Goal: Transaction & Acquisition: Purchase product/service

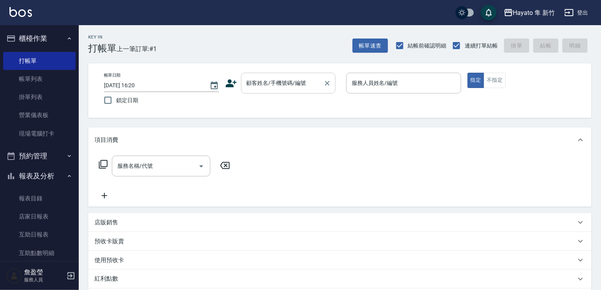
click at [290, 76] on div "顧客姓名/手機號碼/編號" at bounding box center [288, 83] width 94 height 21
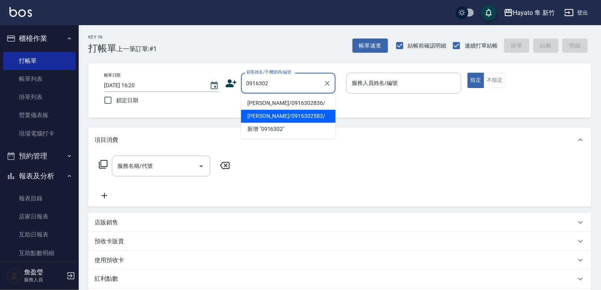
click at [280, 118] on li "[PERSON_NAME]/0916302583/" at bounding box center [288, 116] width 94 height 13
type input "[PERSON_NAME]/0916302583/"
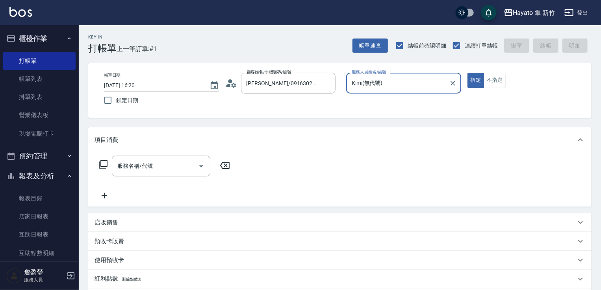
type input "Kimi(無代號)"
click at [175, 162] on input "服務名稱/代號" at bounding box center [154, 166] width 79 height 14
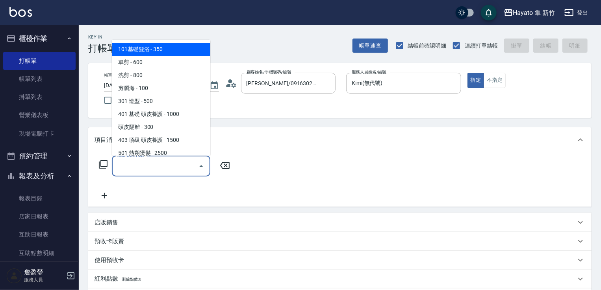
click at [191, 49] on span "101基礎髮浴 - 350" at bounding box center [161, 49] width 98 height 13
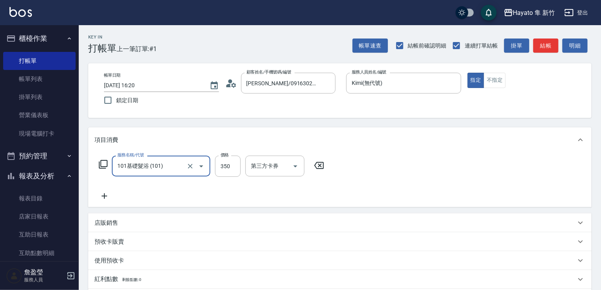
click at [155, 158] on div "101基礎髮浴 (101) 服務名稱/代號" at bounding box center [161, 166] width 98 height 21
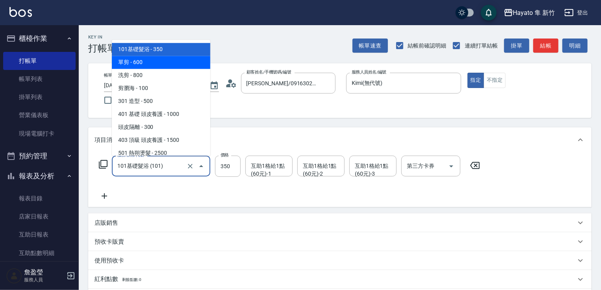
click at [157, 61] on span "單剪 - 600" at bounding box center [161, 62] width 98 height 13
type input "單剪(102)"
type input "600"
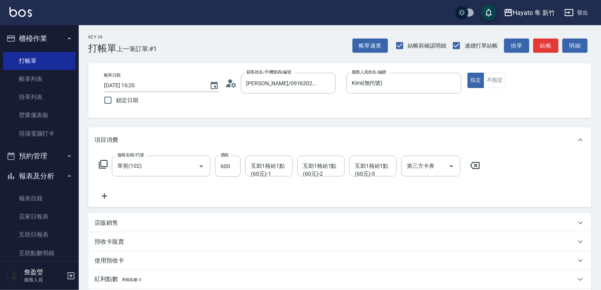
click at [98, 192] on icon at bounding box center [104, 196] width 20 height 9
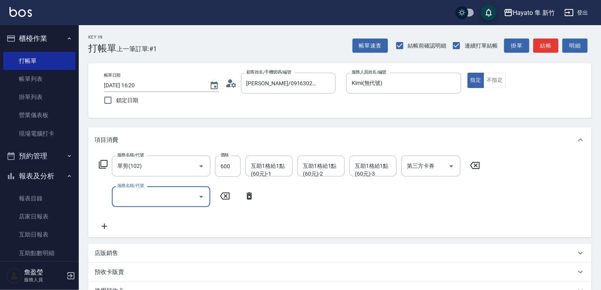
click at [121, 192] on input "服務名稱/代號" at bounding box center [154, 197] width 79 height 14
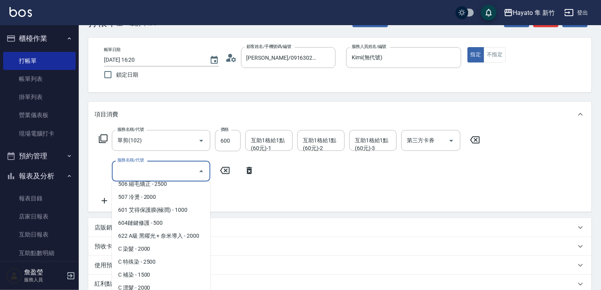
scroll to position [39, 0]
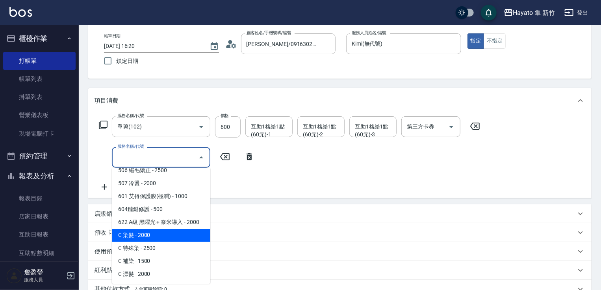
click at [143, 240] on span "C 染髮 - 2000" at bounding box center [161, 235] width 98 height 13
type input "C 染髮(701)"
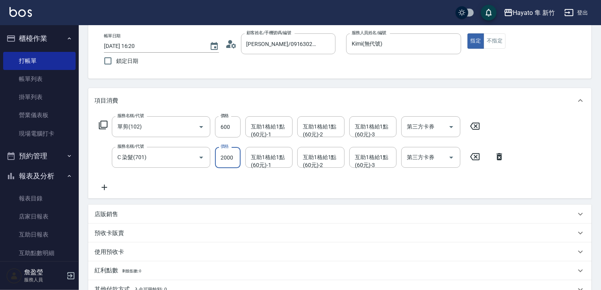
click at [229, 158] on input "2000" at bounding box center [228, 157] width 26 height 21
type input "1800"
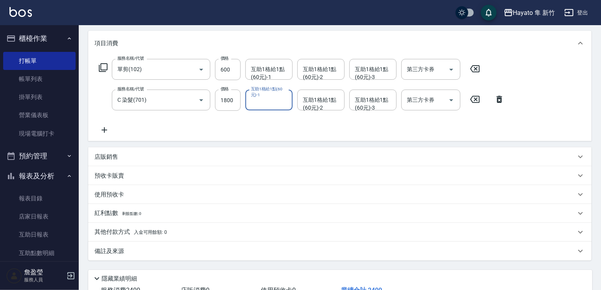
scroll to position [155, 0]
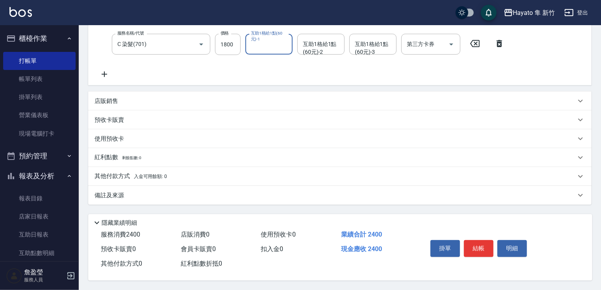
click at [196, 200] on div "備註及來源" at bounding box center [339, 195] width 503 height 19
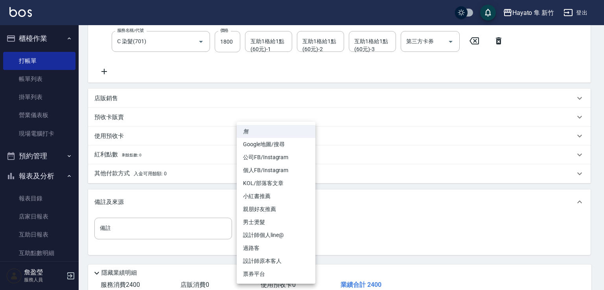
click at [240, 236] on body "Hayato 隼 新竹 登出 櫃檯作業 打帳單 帳單列表 掛單列表 營業儀表板 現場電腦打卡 預約管理 預約管理 報表及分析 報表目錄 店家日報表 互助日報表…" at bounding box center [302, 93] width 604 height 496
click at [239, 257] on li "設計師原本客人" at bounding box center [276, 261] width 79 height 13
type input "設計師原本客人"
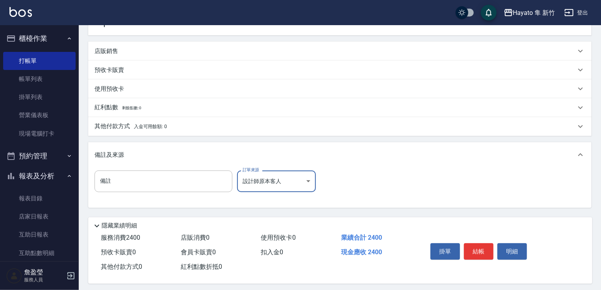
scroll to position [208, 0]
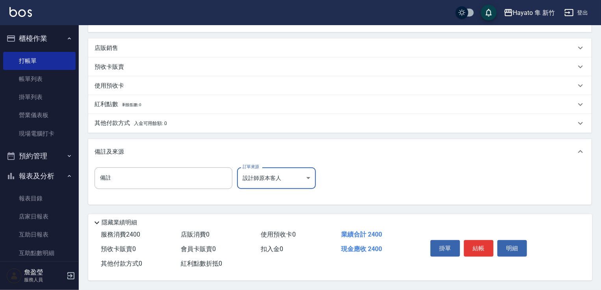
click at [203, 124] on div "其他付款方式 入金可用餘額: 0" at bounding box center [334, 123] width 481 height 9
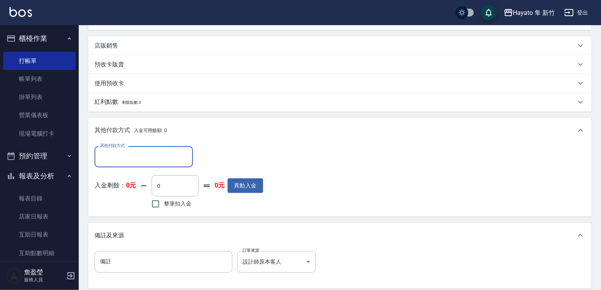
scroll to position [0, 0]
click at [139, 158] on input "其他付款方式" at bounding box center [143, 157] width 91 height 14
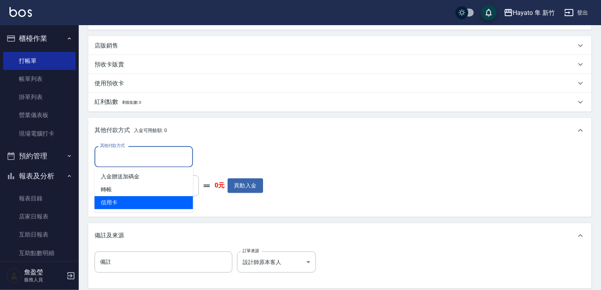
click at [118, 208] on span "信用卡" at bounding box center [143, 202] width 98 height 13
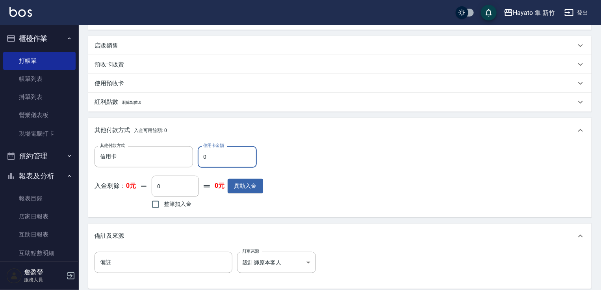
type input "信用卡"
drag, startPoint x: 209, startPoint y: 157, endPoint x: 185, endPoint y: 160, distance: 24.6
click at [185, 160] on div "其他付款方式 信用卡 其他付款方式 信用卡金額 0 信用卡金額" at bounding box center [178, 156] width 168 height 21
type input "2400"
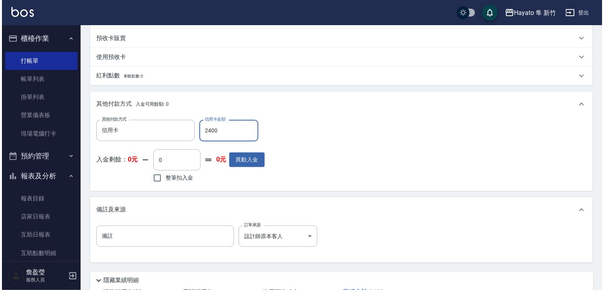
scroll to position [295, 0]
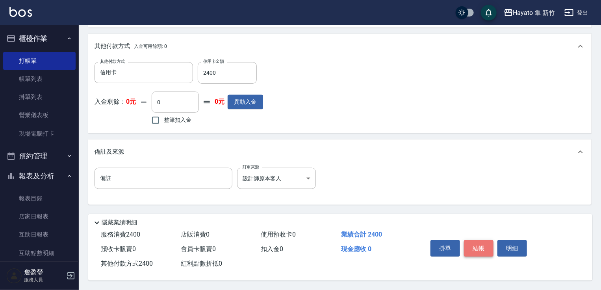
click at [472, 245] on button "結帳" at bounding box center [479, 248] width 30 height 17
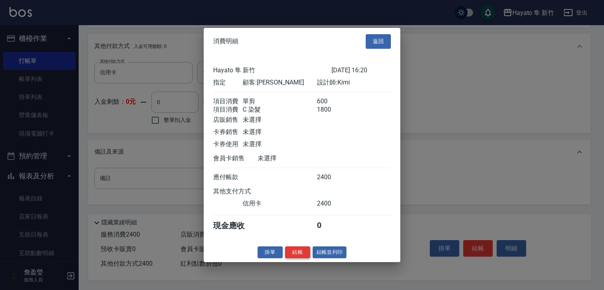
click at [294, 253] on button "結帳" at bounding box center [297, 252] width 25 height 12
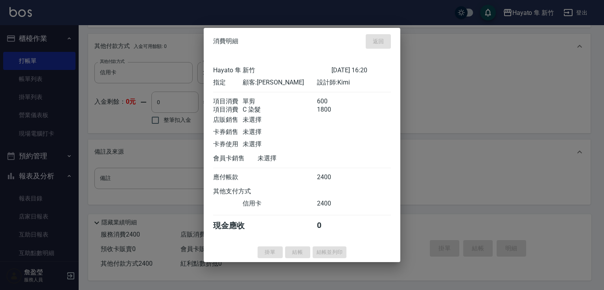
type input "[DATE] 17:10"
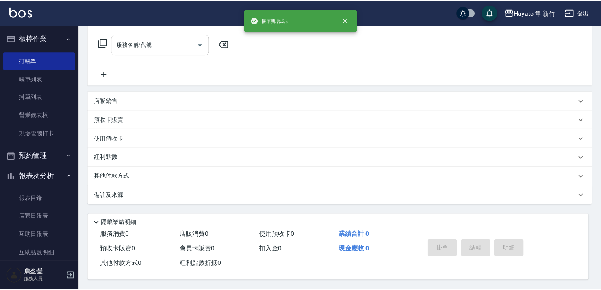
scroll to position [0, 0]
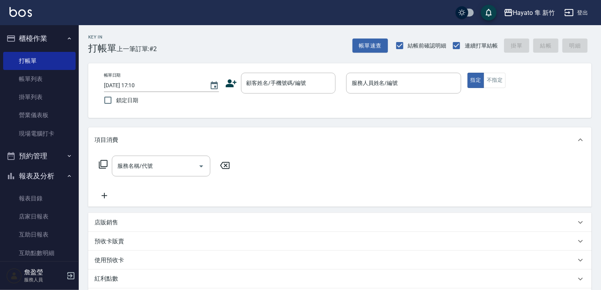
click at [225, 79] on icon at bounding box center [231, 84] width 12 height 12
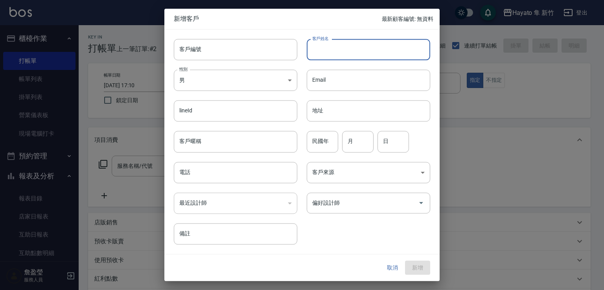
click at [313, 44] on input "客戶姓名" at bounding box center [369, 49] width 124 height 21
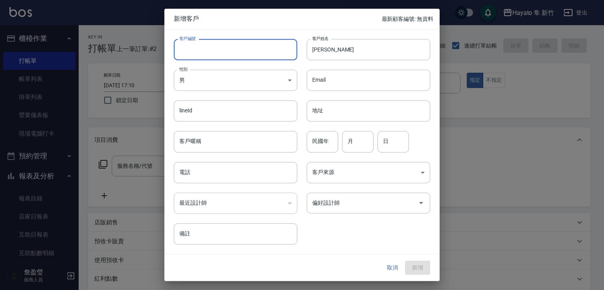
click at [259, 41] on input "客戶編號" at bounding box center [236, 49] width 124 height 21
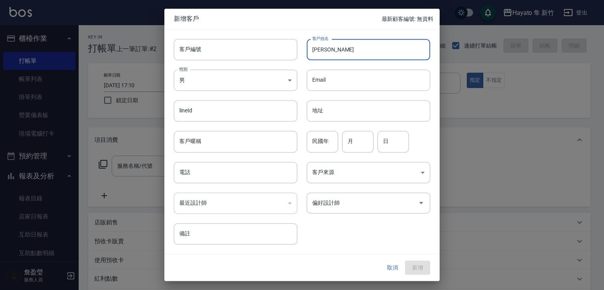
drag, startPoint x: 392, startPoint y: 50, endPoint x: 386, endPoint y: 50, distance: 5.9
click at [392, 50] on input "[PERSON_NAME]" at bounding box center [369, 49] width 124 height 21
click at [386, 50] on input "[PERSON_NAME]" at bounding box center [369, 49] width 124 height 21
drag, startPoint x: 313, startPoint y: 51, endPoint x: 333, endPoint y: 48, distance: 20.7
click at [333, 48] on input "[PERSON_NAME]" at bounding box center [369, 49] width 124 height 21
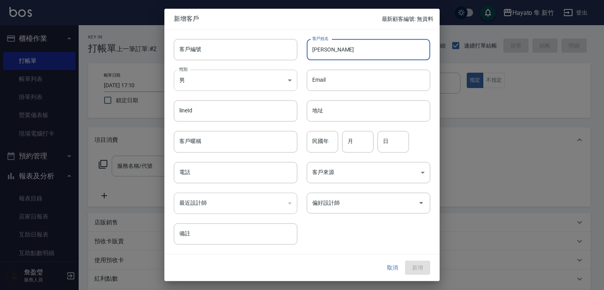
type input "[PERSON_NAME]"
click at [203, 88] on body "Hayato 隼 新竹 登出 櫃檯作業 打帳單 帳單列表 掛單列表 營業儀表板 現場電腦打卡 預約管理 預約管理 報表及分析 報表目錄 店家日報表 互助日報表…" at bounding box center [302, 206] width 604 height 412
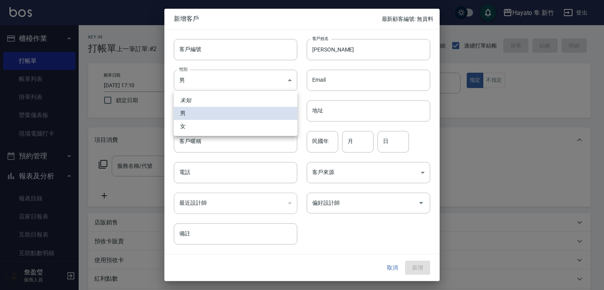
click at [212, 127] on li "女" at bounding box center [236, 126] width 124 height 13
type input "[DEMOGRAPHIC_DATA]"
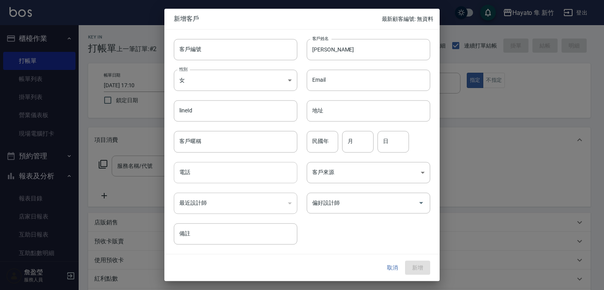
click at [226, 174] on input "電話" at bounding box center [236, 172] width 124 height 21
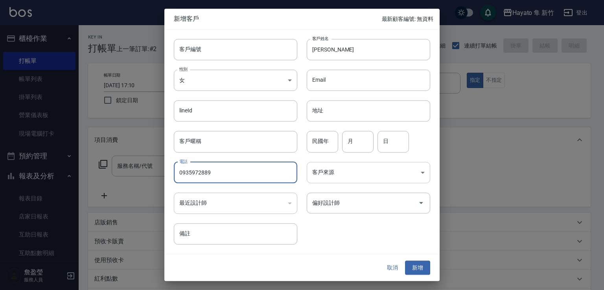
type input "0935972889"
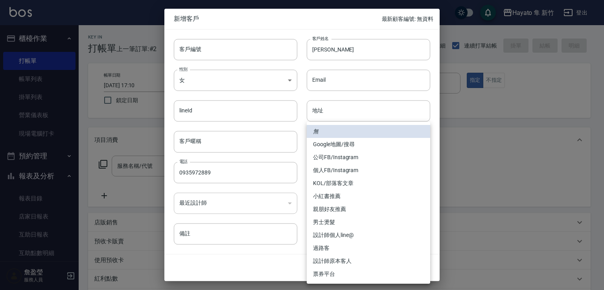
click at [346, 174] on body "Hayato 隼 新竹 登出 櫃檯作業 打帳單 帳單列表 掛單列表 營業儀表板 現場電腦打卡 預約管理 預約管理 報表及分析 報表目錄 店家日報表 互助日報表…" at bounding box center [302, 206] width 604 height 412
click at [335, 171] on li "個人FB/Instagram" at bounding box center [369, 170] width 124 height 13
type input "個人FB/Instagram"
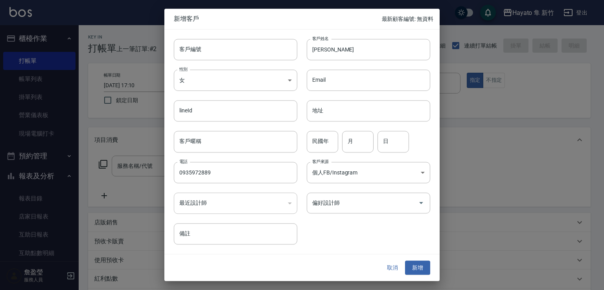
click at [335, 203] on input "偏好設計師" at bounding box center [363, 203] width 105 height 14
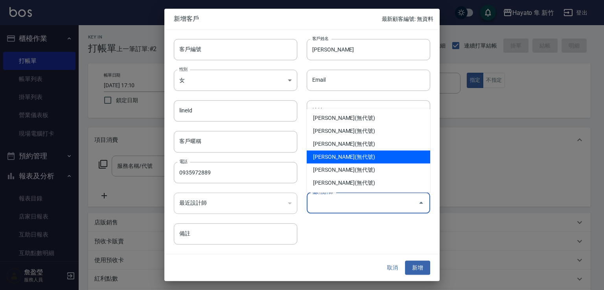
click at [327, 160] on li "[PERSON_NAME](無代號)" at bounding box center [369, 157] width 124 height 13
type input "[PERSON_NAME]"
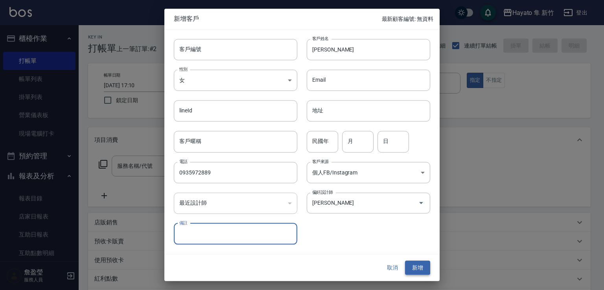
click at [420, 265] on button "新增" at bounding box center [417, 268] width 25 height 15
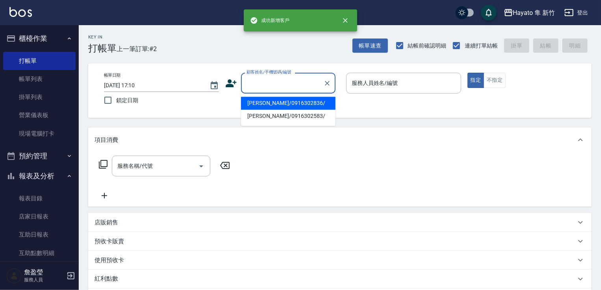
click at [293, 89] on input "顧客姓名/手機號碼/編號" at bounding box center [282, 83] width 76 height 14
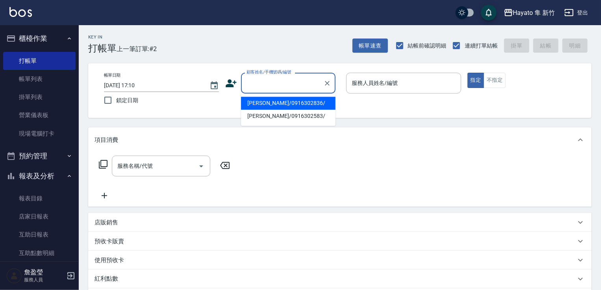
paste input "[PERSON_NAME]"
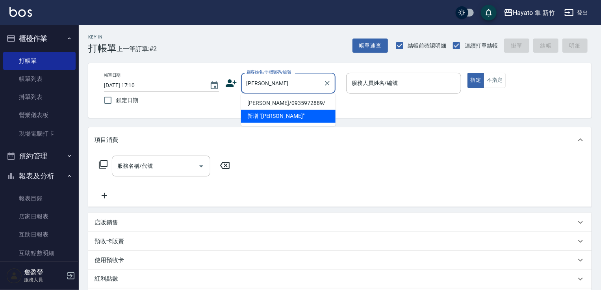
click at [266, 103] on li "[PERSON_NAME]/0935972889/" at bounding box center [288, 103] width 94 height 13
type input "[PERSON_NAME]/0935972889/"
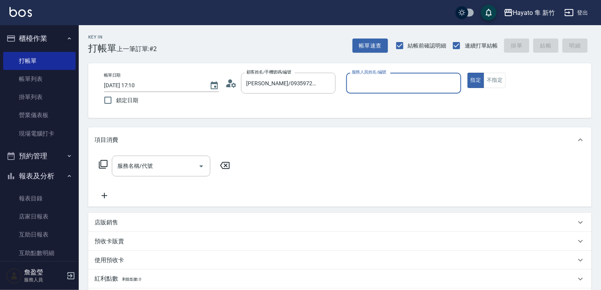
type input "[PERSON_NAME](無代號)"
drag, startPoint x: 495, startPoint y: 88, endPoint x: 445, endPoint y: 106, distance: 52.6
click at [495, 88] on div "帳單日期 [DATE] 17:10 鎖定日期 顧客姓名/手機號碼/編號 [PERSON_NAME]/0935972889/ 顧客姓名/手機號碼/編號 服務人員…" at bounding box center [340, 91] width 484 height 36
click at [493, 84] on button "不指定" at bounding box center [494, 80] width 22 height 15
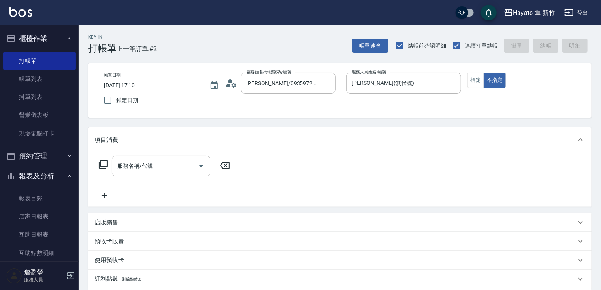
click at [168, 159] on input "服務名稱/代號" at bounding box center [154, 166] width 79 height 14
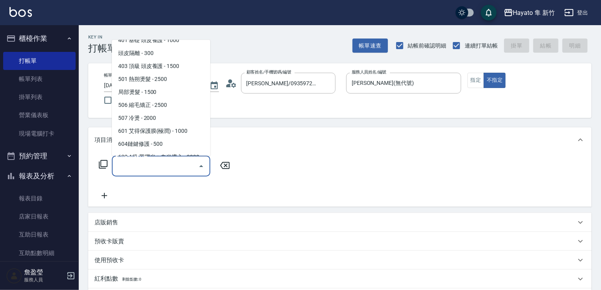
scroll to position [79, 0]
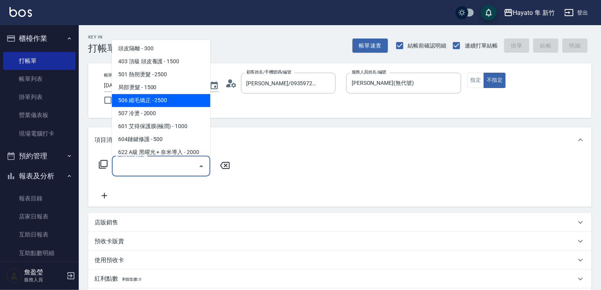
drag, startPoint x: 148, startPoint y: 103, endPoint x: 172, endPoint y: 110, distance: 24.8
click at [149, 102] on span "506 縮毛矯正 - 2500" at bounding box center [161, 100] width 98 height 13
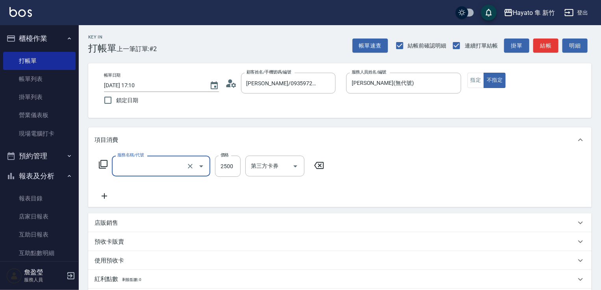
type input "506 縮毛矯正 (506)"
click at [219, 169] on input "2500" at bounding box center [228, 166] width 26 height 21
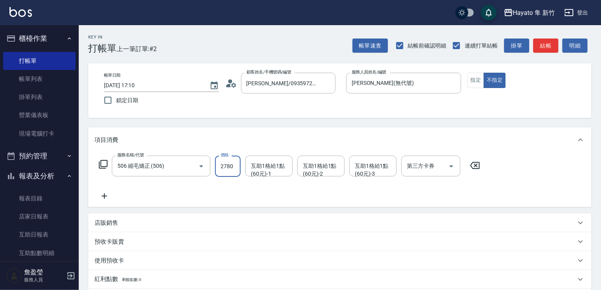
type input "2780"
click at [208, 178] on div "服務名稱/代號 506 縮毛矯正 (506) 服務名稱/代號 價格 2780 價格 互助1格給1點(60元)-1 互助1格給1點(60元)-1 互助1格給1點…" at bounding box center [289, 178] width 390 height 45
click at [107, 200] on icon at bounding box center [104, 196] width 20 height 9
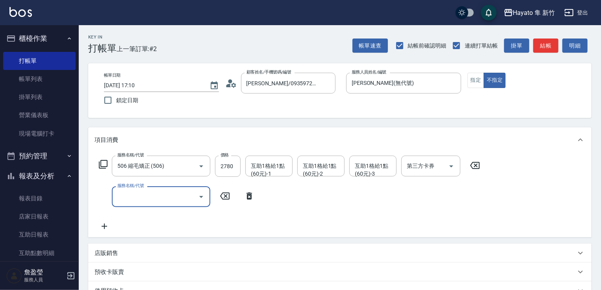
click at [135, 192] on input "服務名稱/代號" at bounding box center [154, 197] width 79 height 14
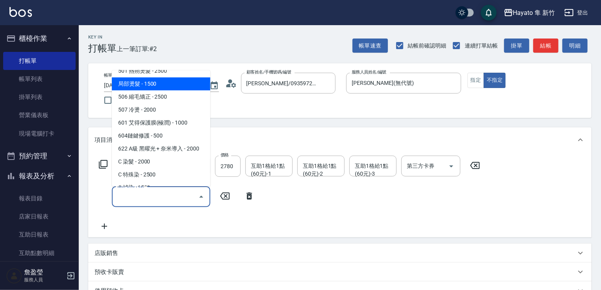
scroll to position [118, 0]
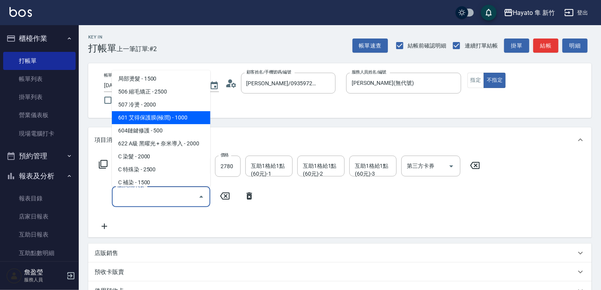
click at [152, 117] on span "601 艾得保護膜(極潤) - 1000" at bounding box center [161, 117] width 98 height 13
type input "601 艾得保護膜(極潤)(601)"
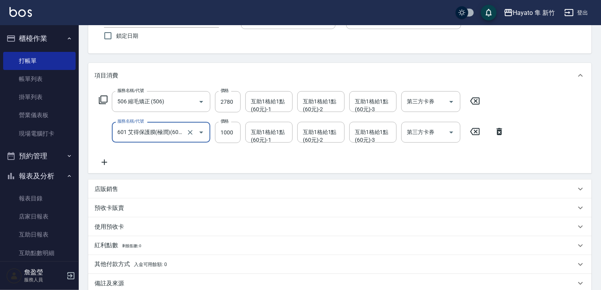
scroll to position [79, 0]
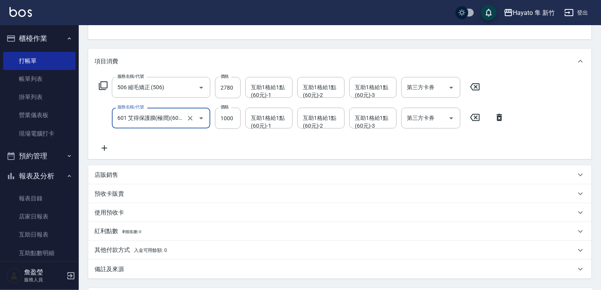
click at [105, 177] on p "店販銷售" at bounding box center [106, 175] width 24 height 8
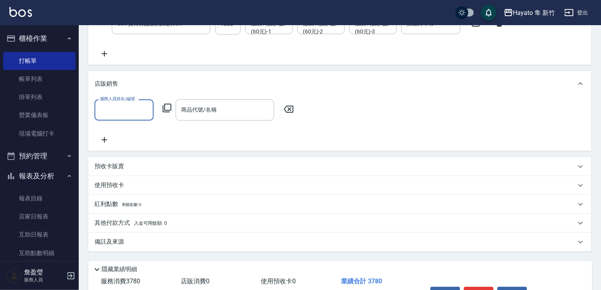
scroll to position [197, 0]
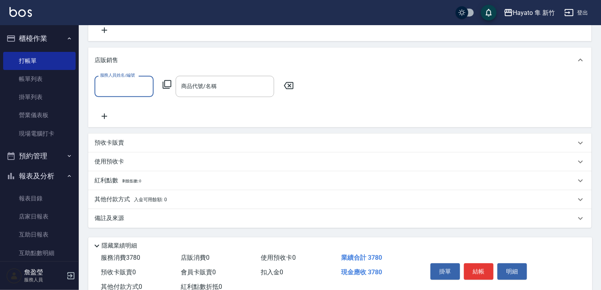
click at [129, 218] on div "備註及來源" at bounding box center [334, 218] width 481 height 8
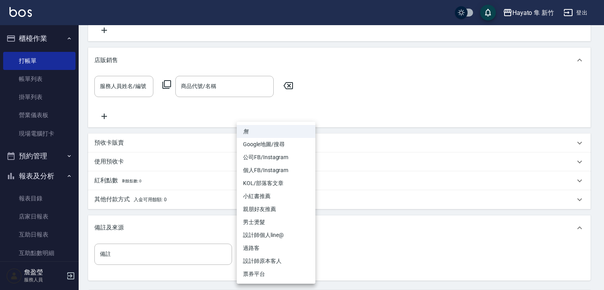
click at [259, 252] on body "Hayato 隼 新竹 登出 櫃檯作業 打帳單 帳單列表 掛單列表 營業儀表板 現場電腦打卡 預約管理 預約管理 報表及分析 報表目錄 店家日報表 互助日報表…" at bounding box center [302, 84] width 604 height 563
click at [255, 169] on li "個人FB/Instagram" at bounding box center [276, 170] width 79 height 13
type input "個人FB/Instagram"
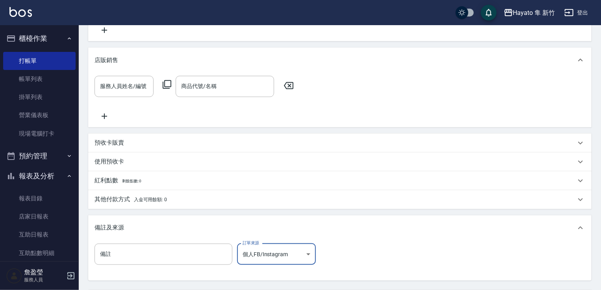
click at [129, 198] on p "其他付款方式 入金可用餘額: 0" at bounding box center [130, 200] width 72 height 9
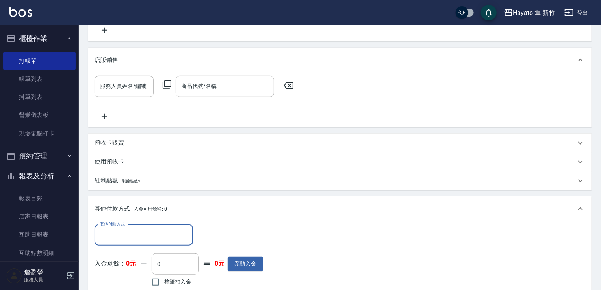
scroll to position [0, 0]
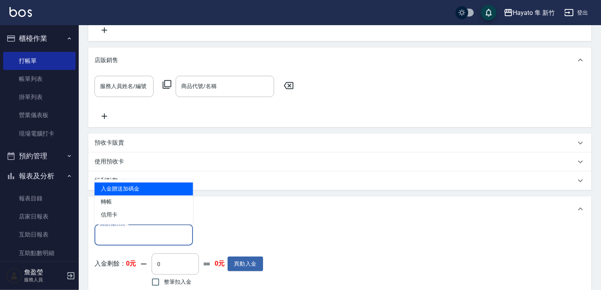
click at [126, 241] on input "其他付款方式" at bounding box center [143, 236] width 91 height 14
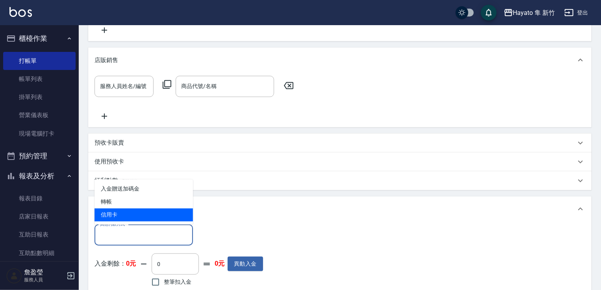
click at [135, 211] on span "信用卡" at bounding box center [143, 215] width 98 height 13
type input "信用卡"
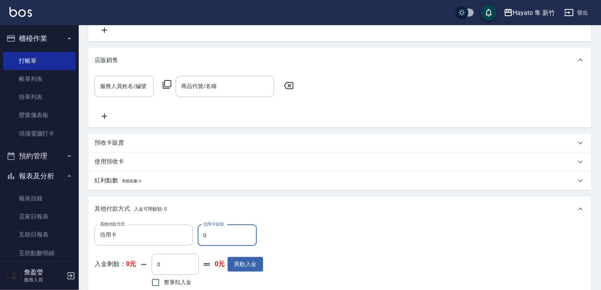
click at [224, 235] on input "0" at bounding box center [227, 235] width 59 height 21
type input "2780"
click at [328, 242] on div "其他付款方式 信用卡 其他付款方式 信用卡金額 2780 信用卡金額 入金剩餘： 0元 0 ​ 整筆扣入金 0元 異動入金" at bounding box center [339, 257] width 490 height 65
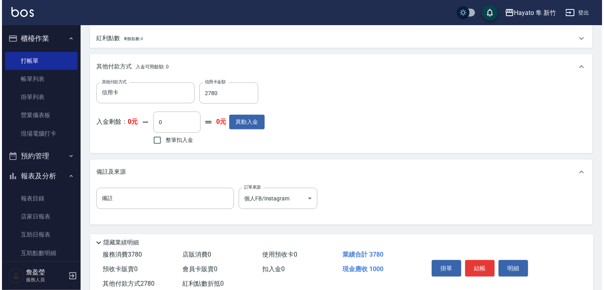
scroll to position [362, 0]
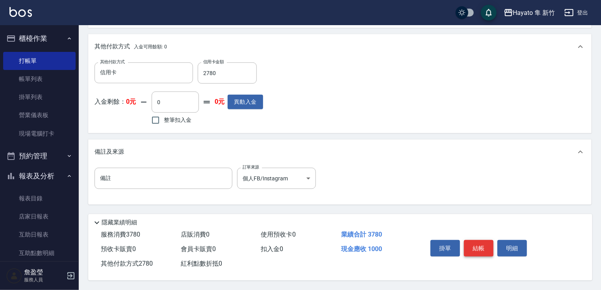
click at [482, 241] on button "結帳" at bounding box center [479, 248] width 30 height 17
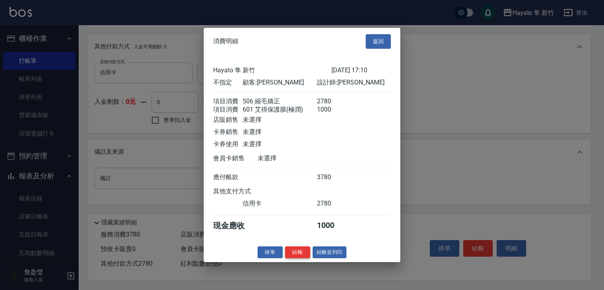
click at [294, 252] on button "結帳" at bounding box center [297, 252] width 25 height 12
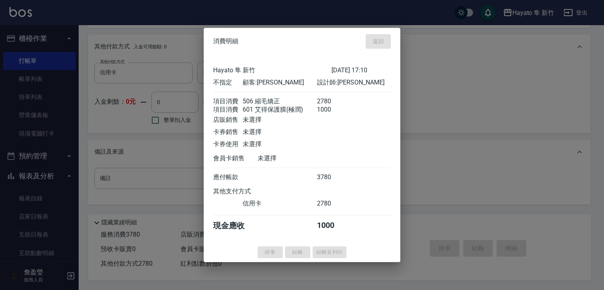
type input "[DATE] 17:24"
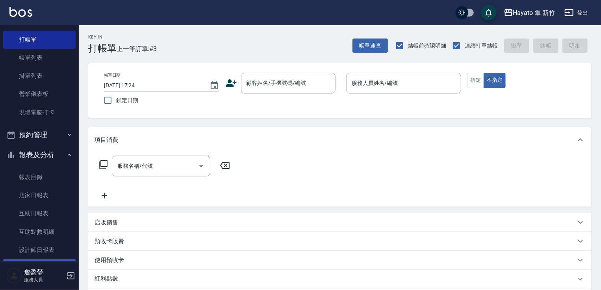
scroll to position [79, 0]
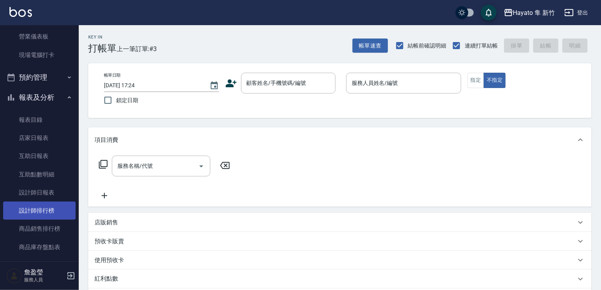
click at [43, 206] on link "設計師排行榜" at bounding box center [39, 211] width 72 height 18
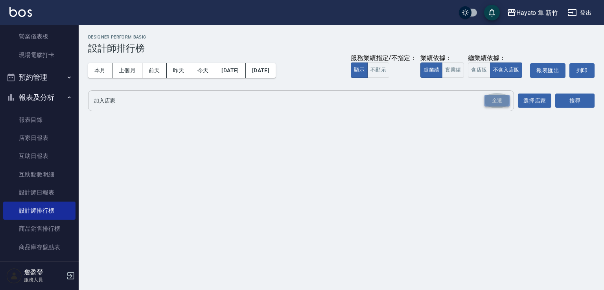
click at [494, 96] on div "全選" at bounding box center [497, 101] width 25 height 12
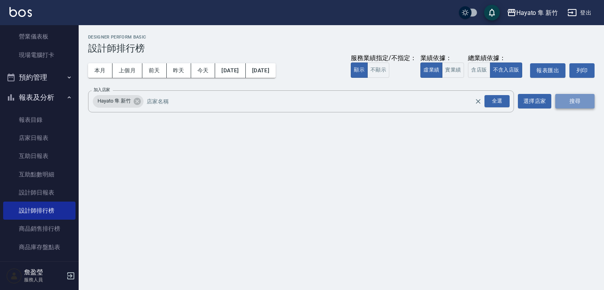
click at [584, 98] on button "搜尋" at bounding box center [575, 101] width 39 height 15
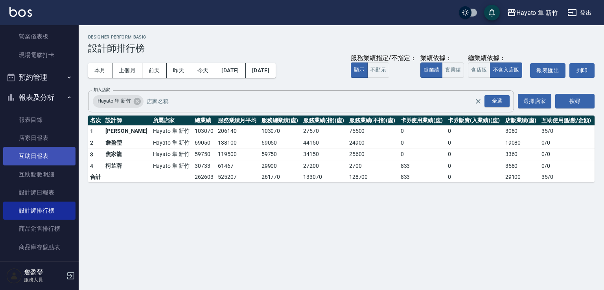
click at [34, 153] on link "互助日報表" at bounding box center [39, 156] width 72 height 18
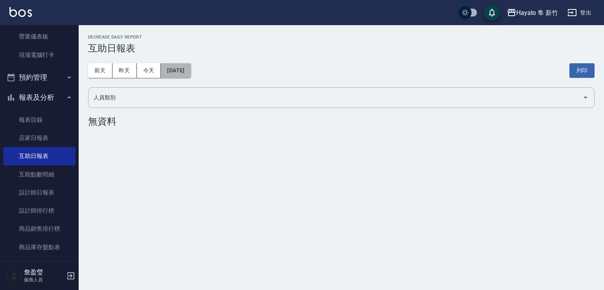
click at [179, 72] on button "[DATE]" at bounding box center [176, 70] width 30 height 15
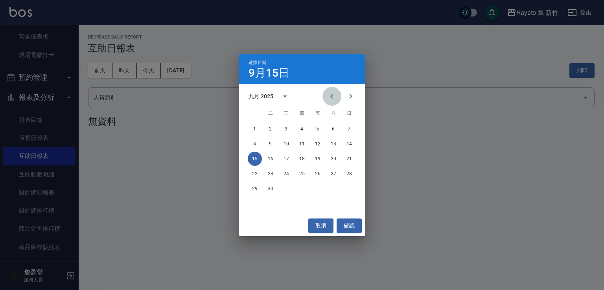
click at [335, 93] on icon "Previous month" at bounding box center [331, 96] width 9 height 9
click at [347, 189] on button "31" at bounding box center [349, 189] width 14 height 14
